Goal: Information Seeking & Learning: Compare options

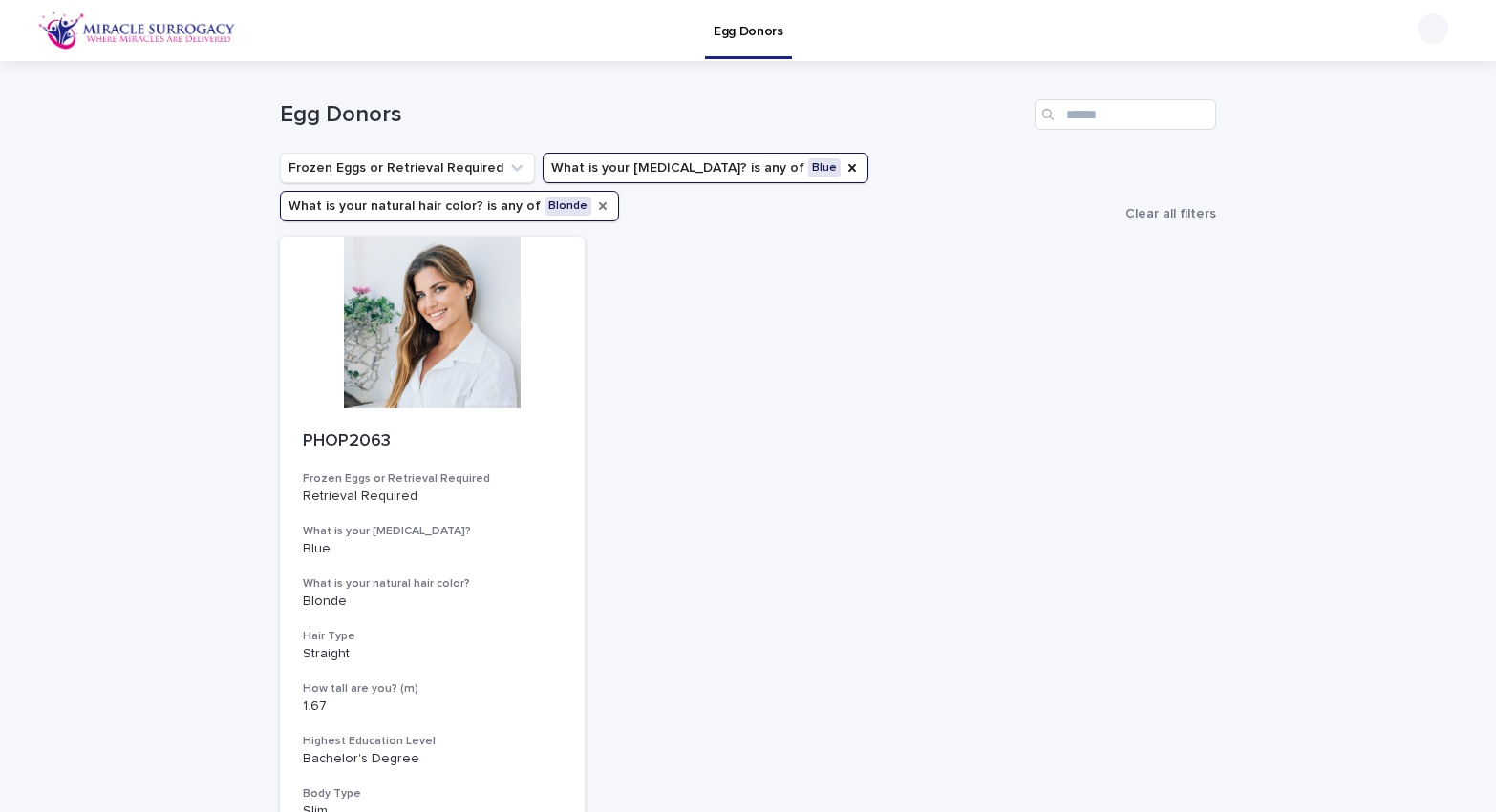
click at [595, 207] on icon "What is your natural hair color?" at bounding box center [602, 205] width 15 height 15
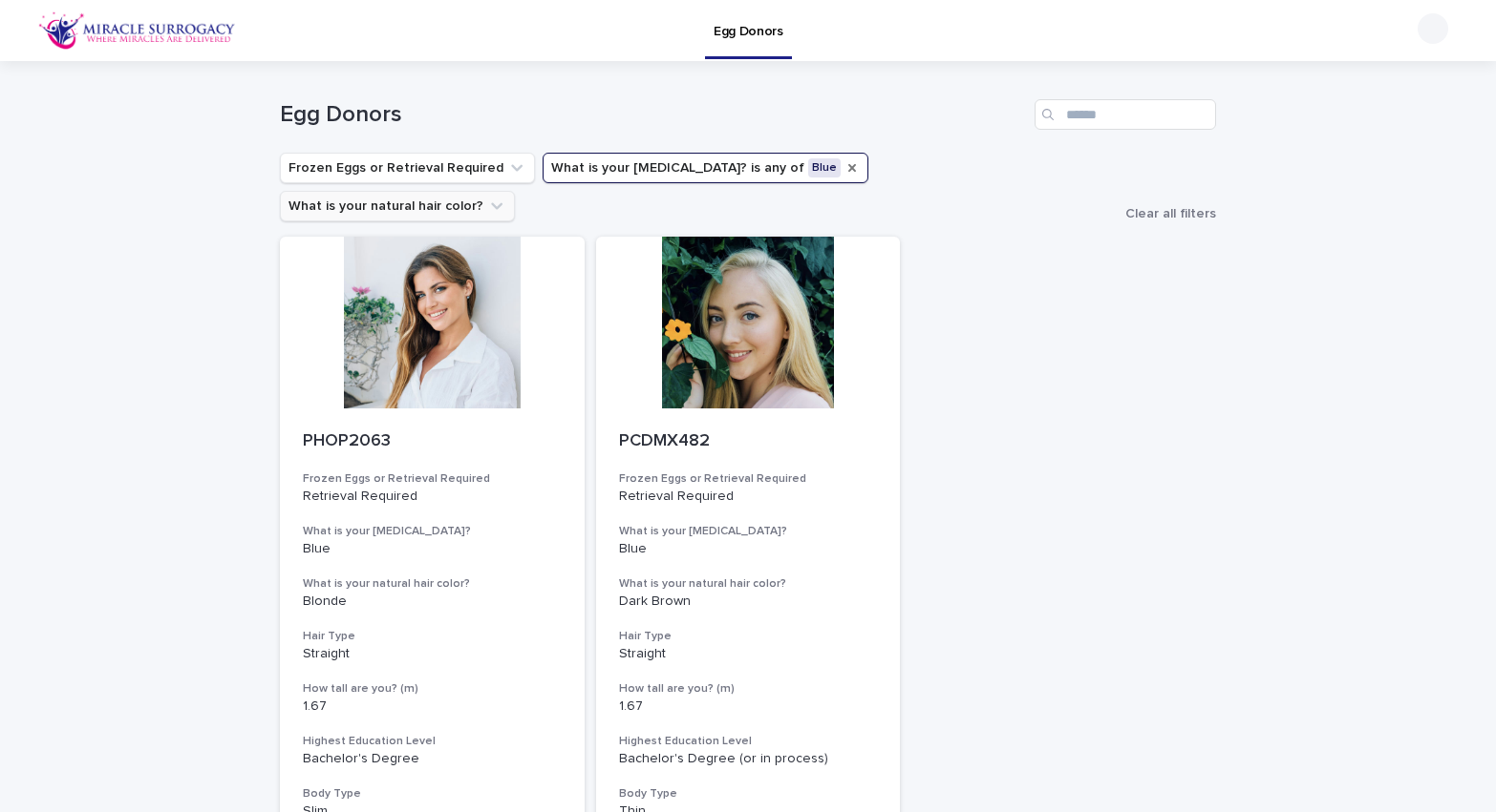
click at [844, 169] on icon "What is your eye color?" at bounding box center [851, 168] width 15 height 15
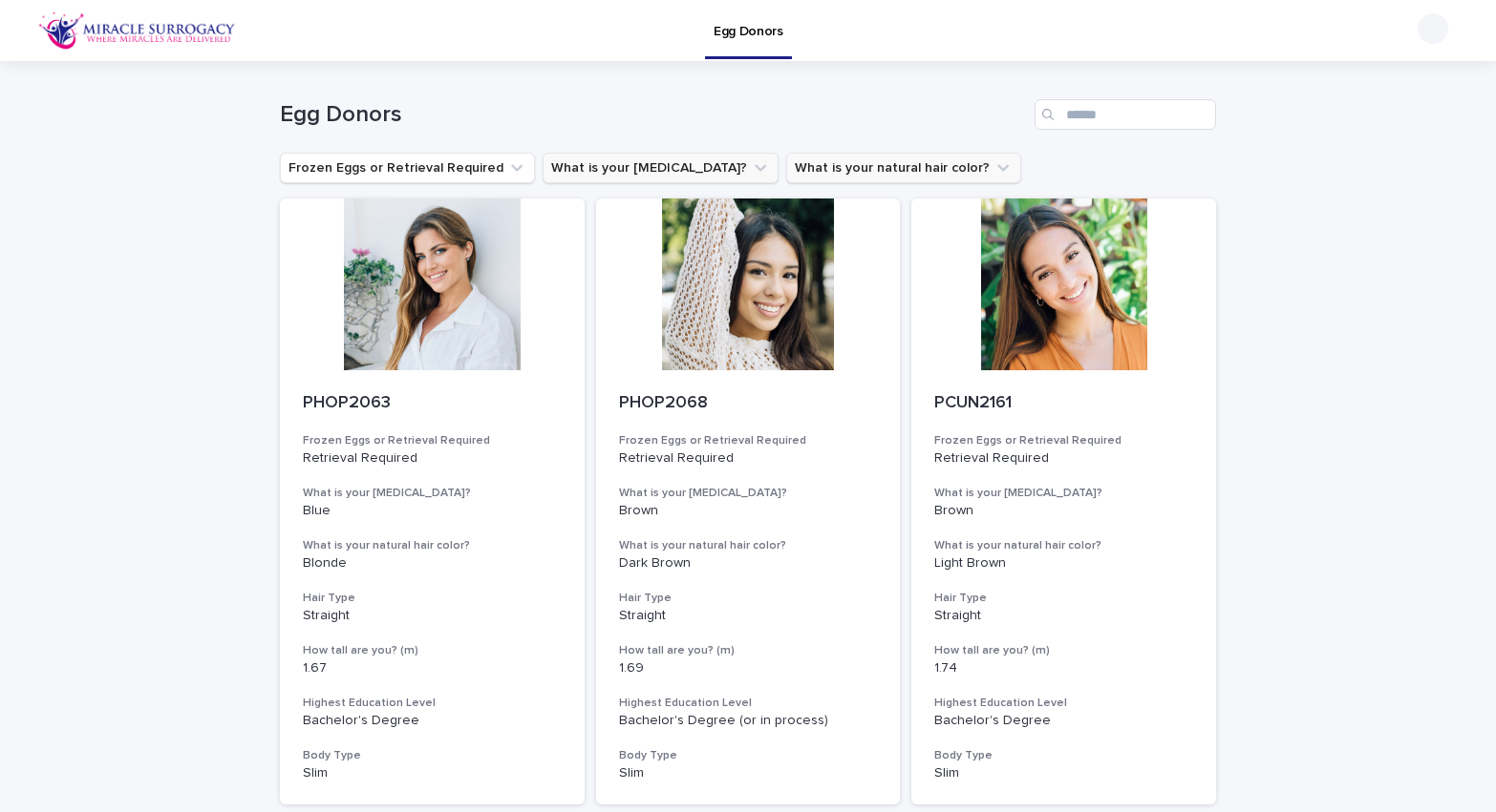
click at [750, 169] on icon "What is your eye color?" at bounding box center [759, 168] width 19 height 19
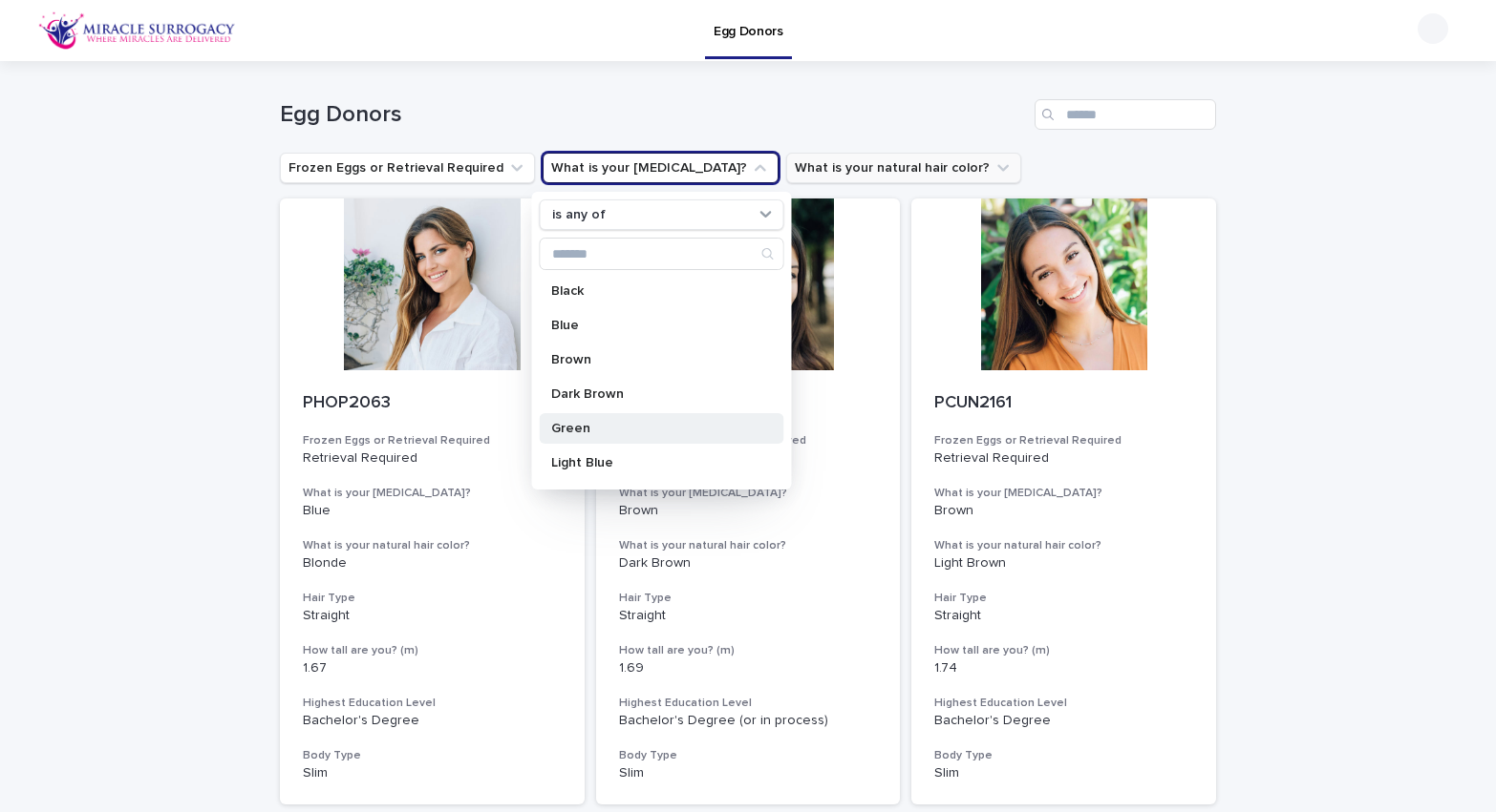
click at [644, 421] on div "Green" at bounding box center [662, 428] width 245 height 31
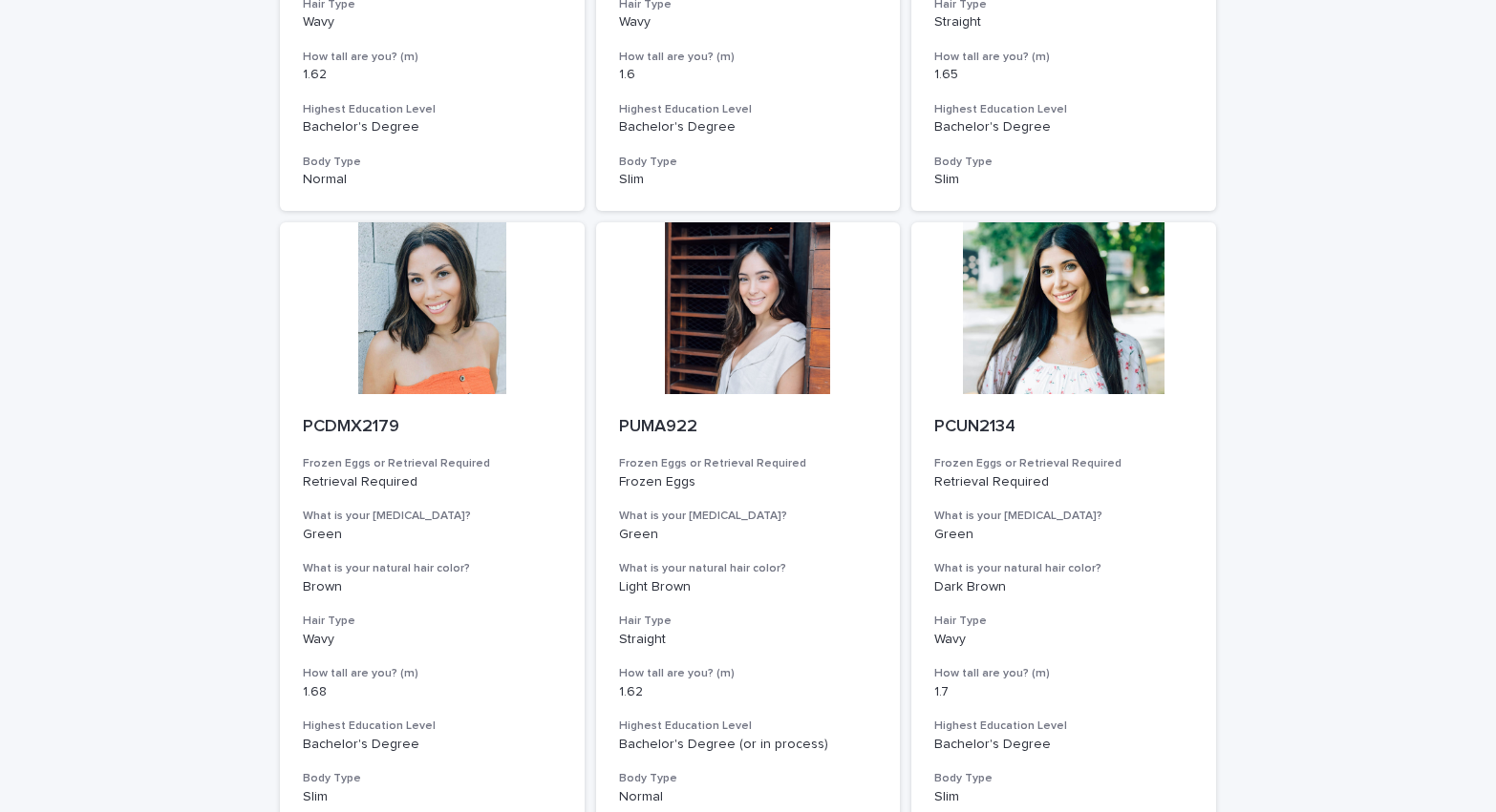
scroll to position [2042, 0]
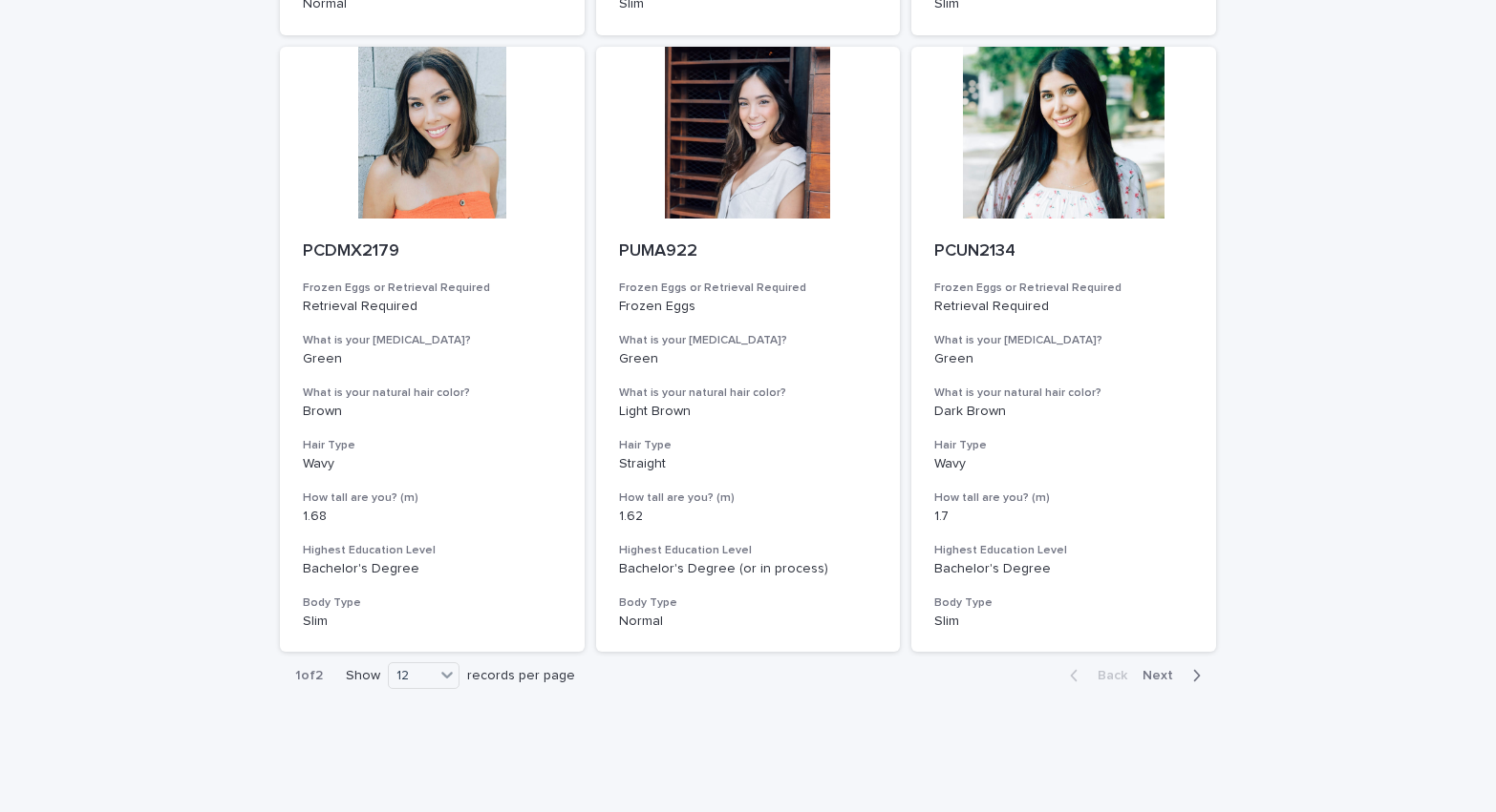
click at [1162, 669] on span "Next" at bounding box center [1164, 675] width 42 height 13
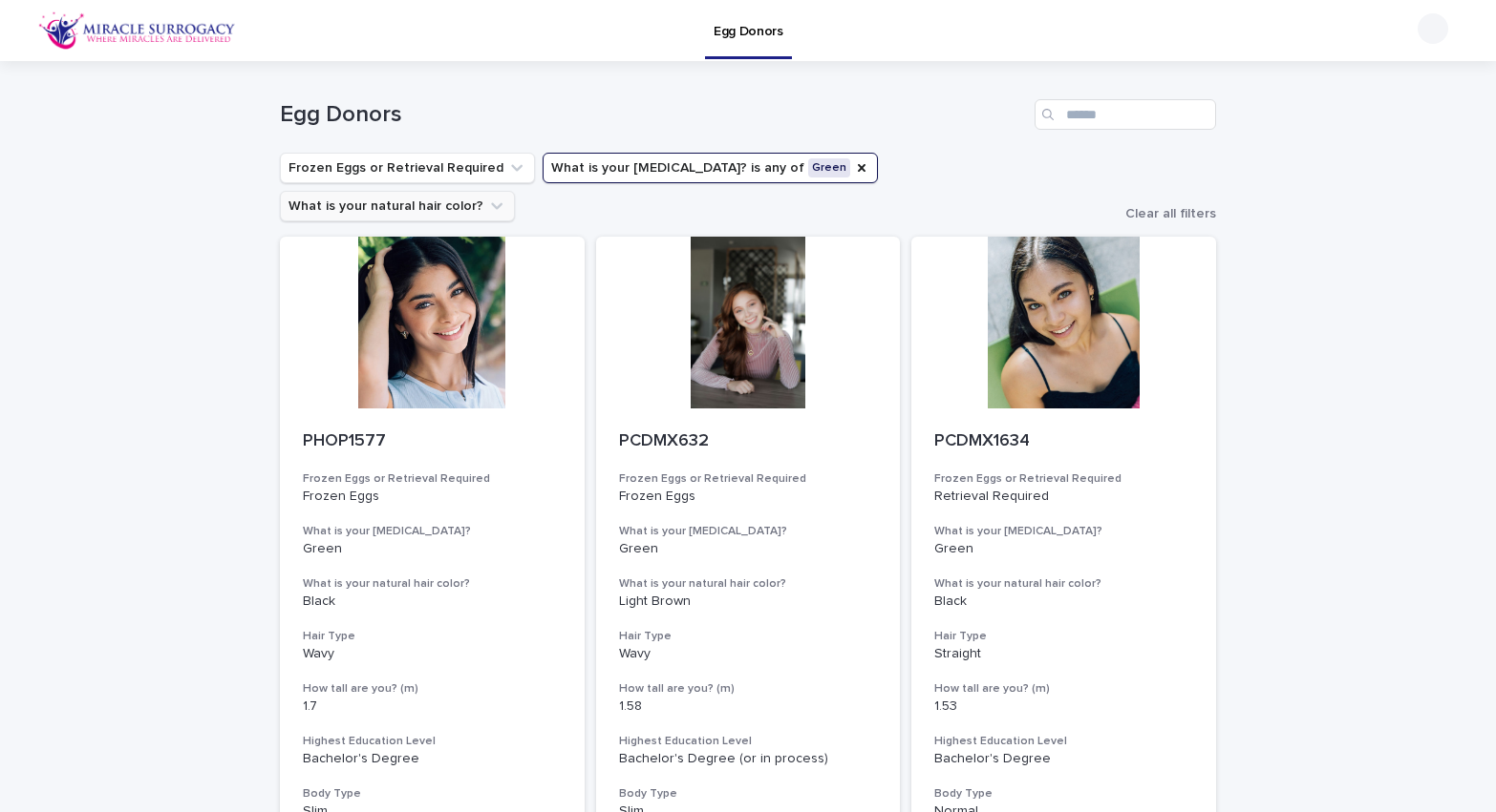
click at [217, 37] on img at bounding box center [137, 30] width 198 height 38
